Goal: Transaction & Acquisition: Purchase product/service

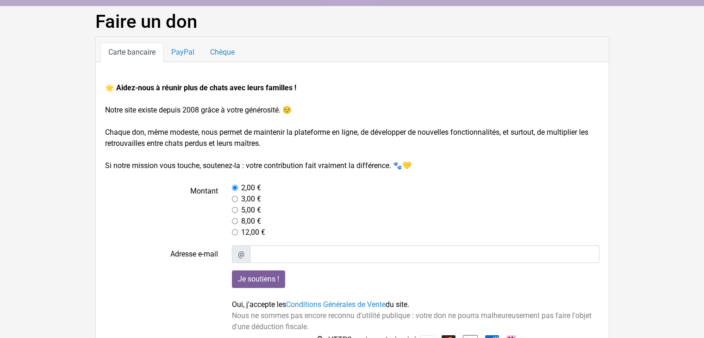
scroll to position [80, 0]
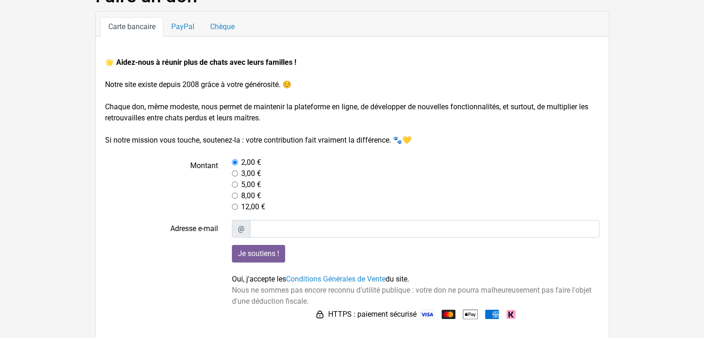
click at [234, 183] on input "radio" at bounding box center [235, 184] width 6 height 6
radio input "true"
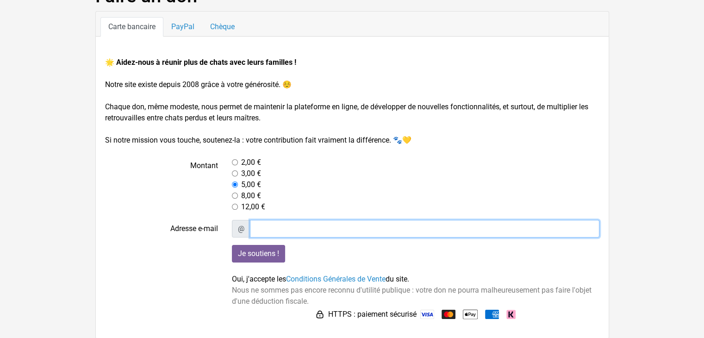
click at [279, 226] on input "Adresse e-mail" at bounding box center [424, 229] width 349 height 18
type input "[EMAIL_ADDRESS][DOMAIN_NAME]"
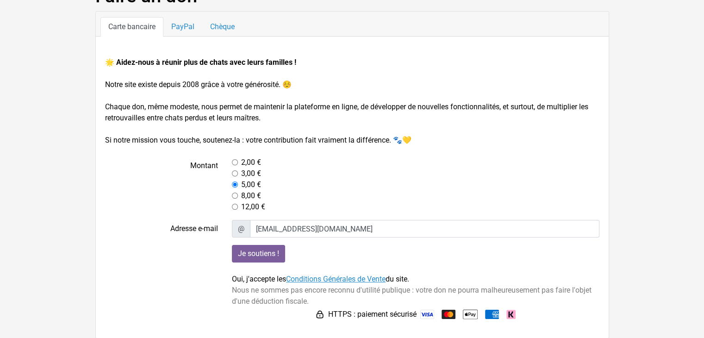
click at [307, 278] on link "Conditions Générales de Vente" at bounding box center [335, 278] width 99 height 9
click at [246, 254] on input "Je soutiens !" at bounding box center [258, 254] width 53 height 18
